Goal: Use online tool/utility: Utilize a website feature to perform a specific function

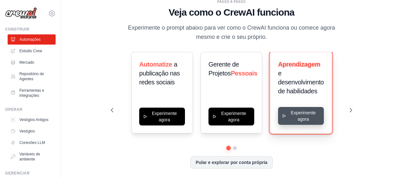
click at [301, 119] on button "Experimente agora" at bounding box center [301, 116] width 46 height 18
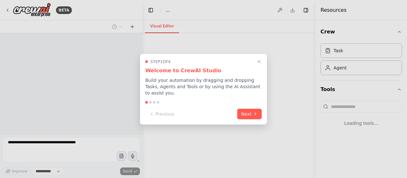
select select "****"
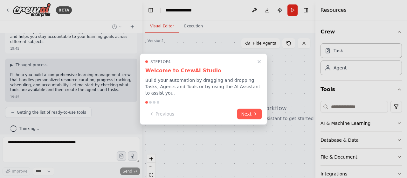
scroll to position [32, 0]
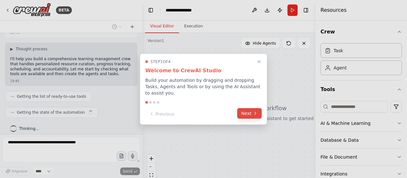
click at [244, 110] on button "Next" at bounding box center [249, 113] width 24 height 10
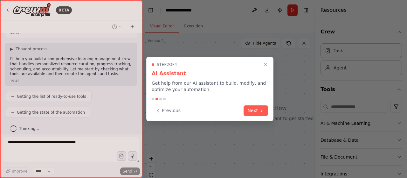
click at [244, 110] on div "Previous Next" at bounding box center [210, 110] width 116 height 10
click at [250, 110] on button "Next" at bounding box center [256, 110] width 24 height 10
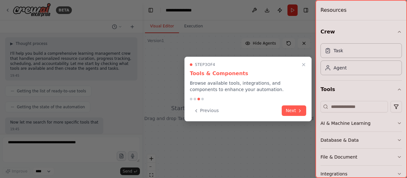
scroll to position [75, 0]
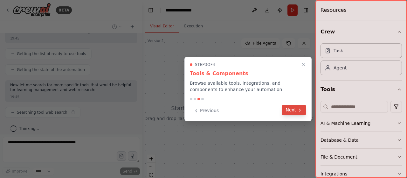
click at [291, 110] on button "Next" at bounding box center [294, 110] width 24 height 10
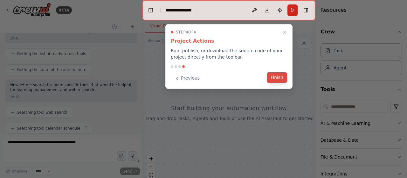
scroll to position [91, 0]
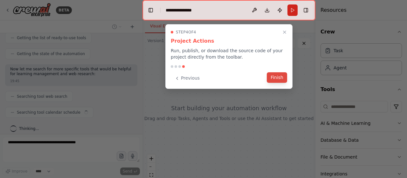
click at [280, 77] on button "Finish" at bounding box center [277, 77] width 20 height 10
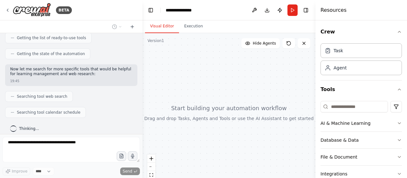
drag, startPoint x: 244, startPoint y: 86, endPoint x: 235, endPoint y: 69, distance: 18.6
click at [235, 69] on div at bounding box center [228, 112] width 173 height 159
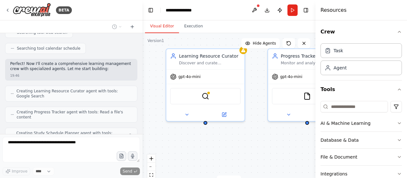
scroll to position [176, 0]
